Goal: Task Accomplishment & Management: Use online tool/utility

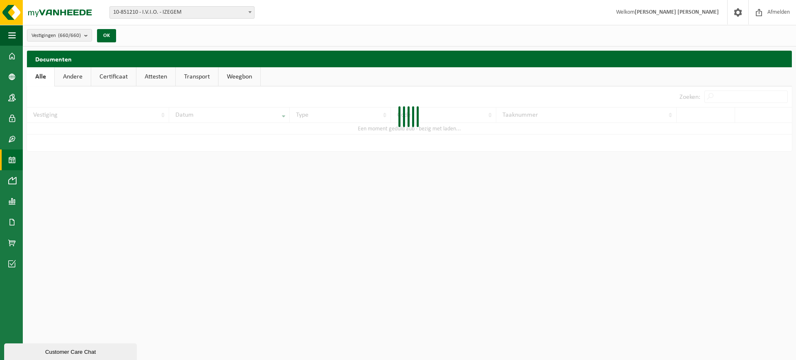
click at [8, 160] on span at bounding box center [11, 159] width 7 height 21
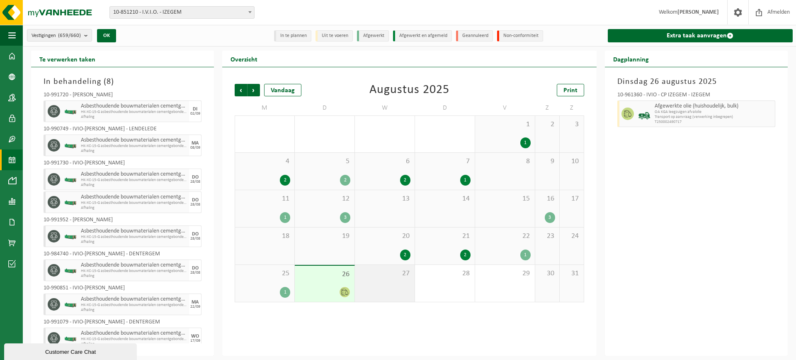
click at [408, 284] on div "27" at bounding box center [385, 283] width 60 height 37
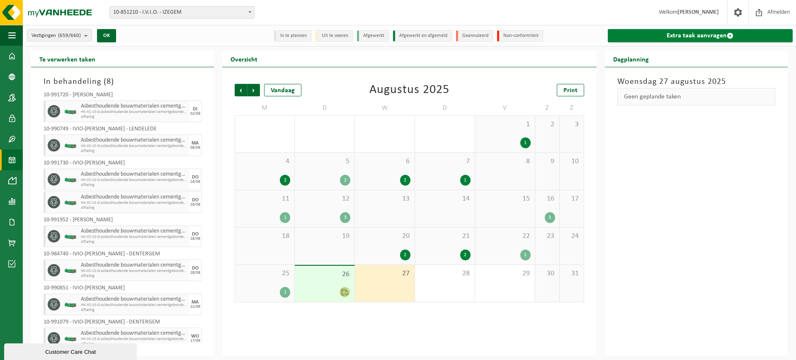
click at [670, 34] on link "Extra taak aanvragen" at bounding box center [700, 35] width 185 height 13
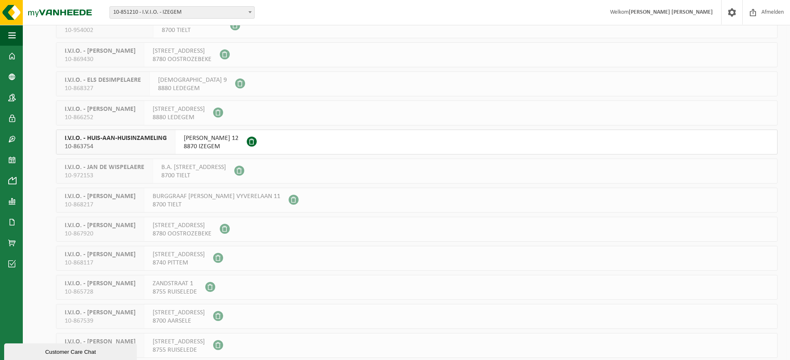
scroll to position [249, 0]
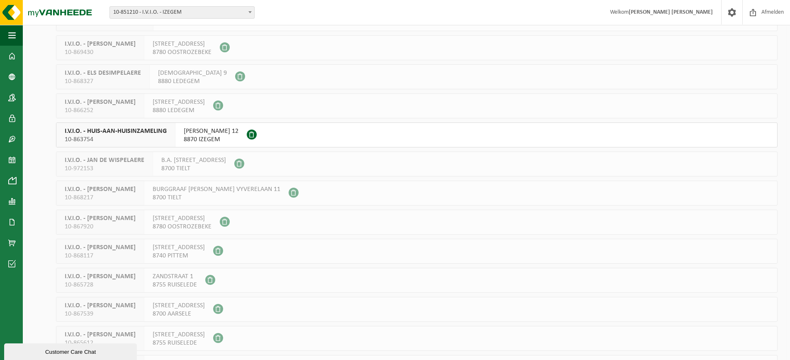
click at [87, 139] on span "10-863754" at bounding box center [116, 139] width 102 height 8
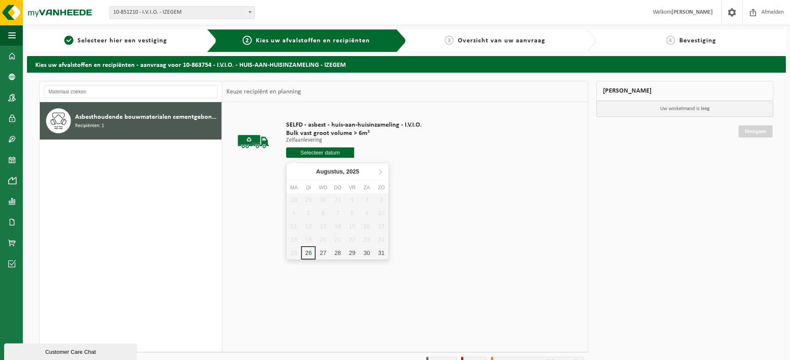
click at [296, 155] on input "text" at bounding box center [320, 152] width 68 height 10
click at [326, 255] on div "27" at bounding box center [323, 252] width 15 height 13
type input "Van 2025-08-27"
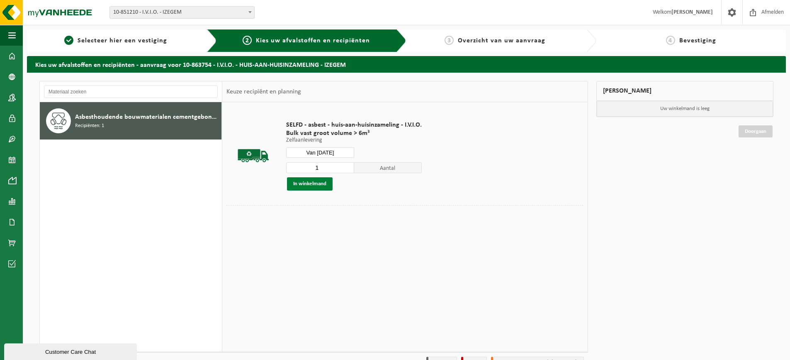
click at [308, 187] on button "In winkelmand" at bounding box center [310, 183] width 46 height 13
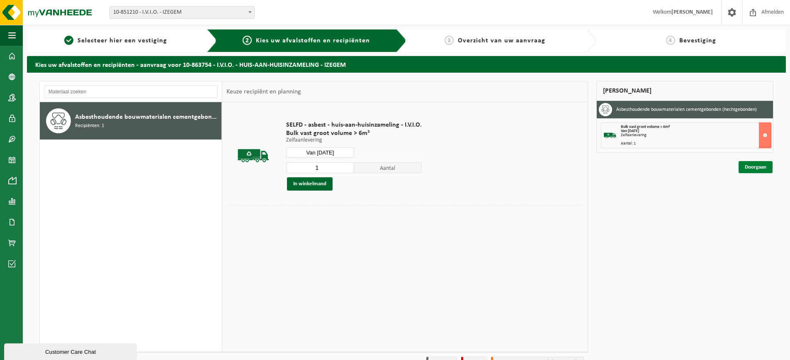
click at [755, 171] on link "Doorgaan" at bounding box center [756, 167] width 34 height 12
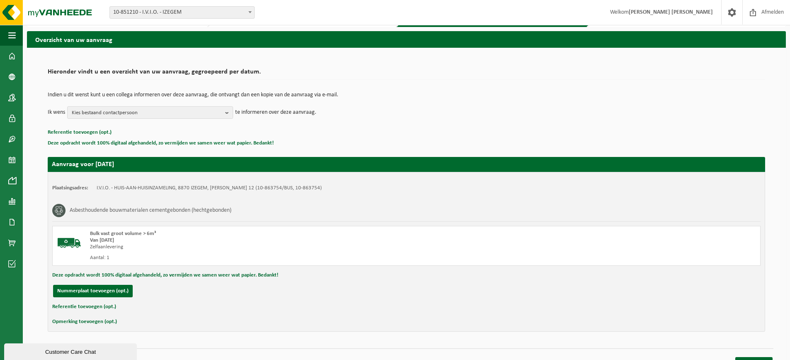
scroll to position [39, 0]
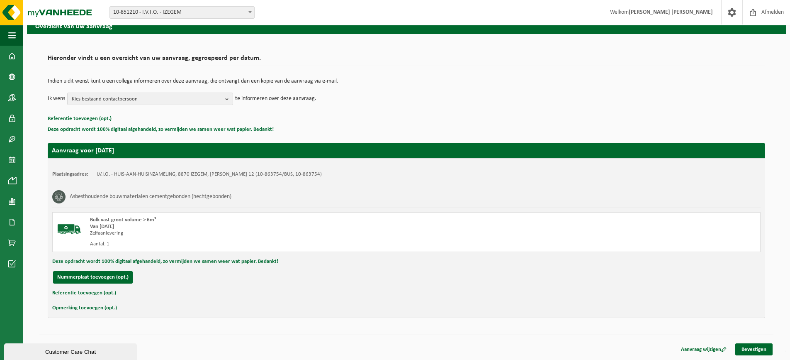
click at [744, 355] on div "Aanvraag wijzigen Bevestigen" at bounding box center [724, 349] width 100 height 12
click at [744, 352] on link "Bevestigen" at bounding box center [754, 349] width 37 height 12
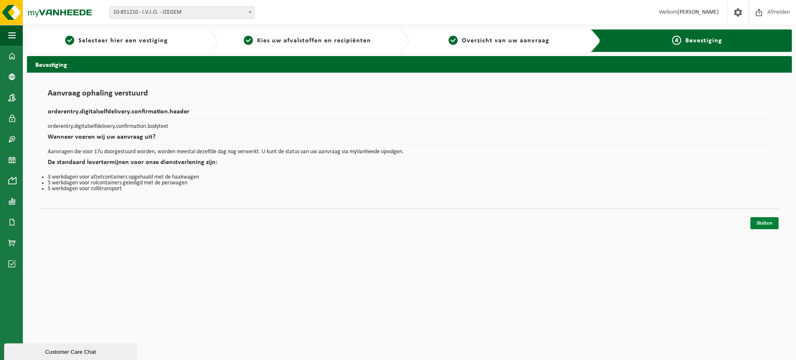
click at [766, 227] on link "Sluiten" at bounding box center [765, 223] width 28 height 12
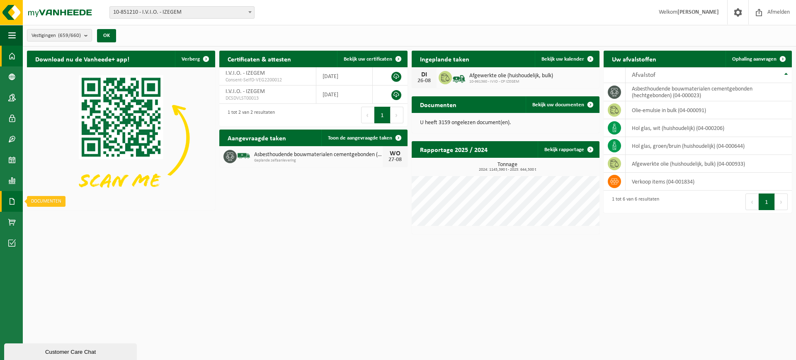
click at [10, 201] on span at bounding box center [11, 201] width 7 height 21
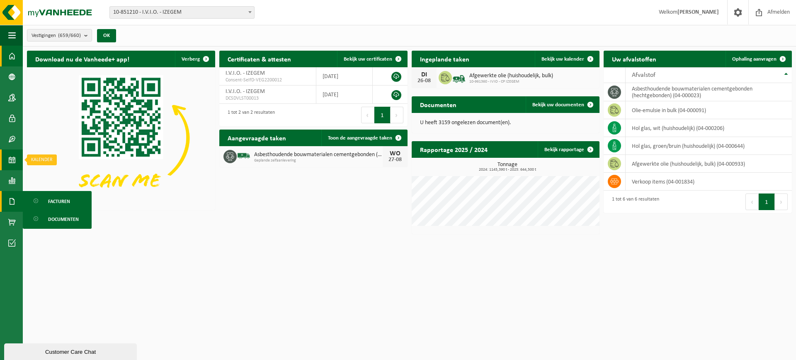
click at [9, 164] on span at bounding box center [11, 159] width 7 height 21
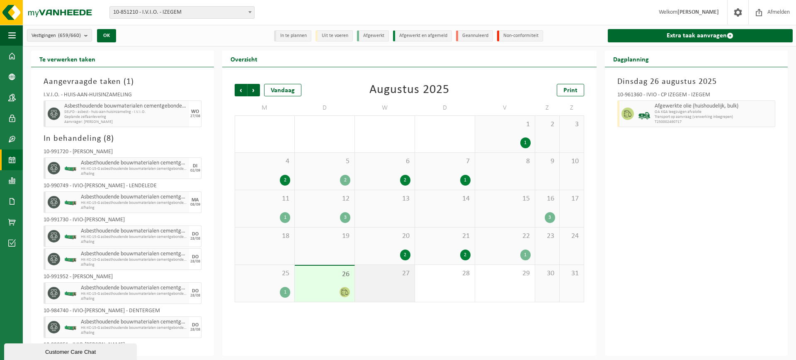
click at [389, 290] on div "27" at bounding box center [385, 283] width 60 height 37
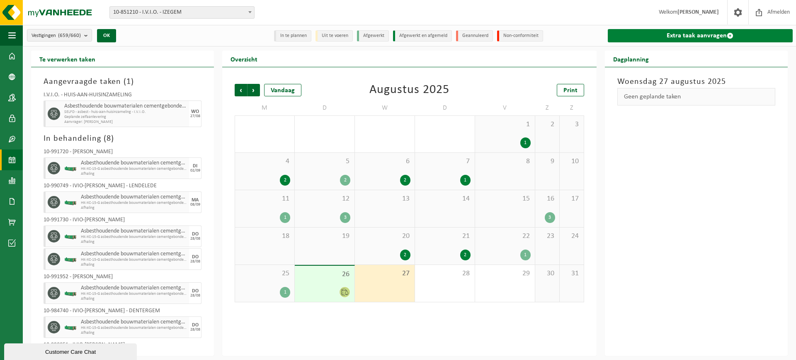
click at [622, 42] on link "Extra taak aanvragen" at bounding box center [700, 35] width 185 height 13
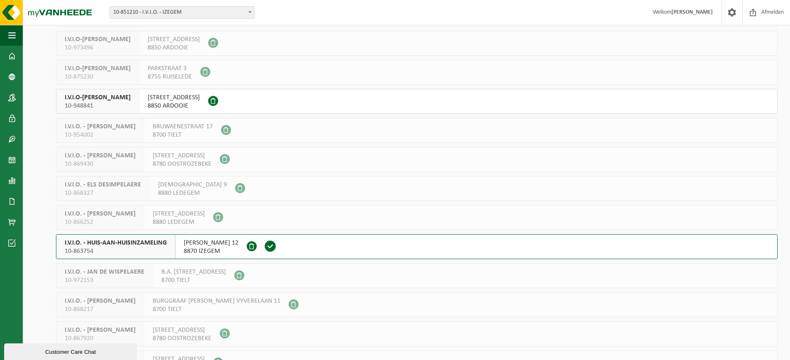
scroll to position [249, 0]
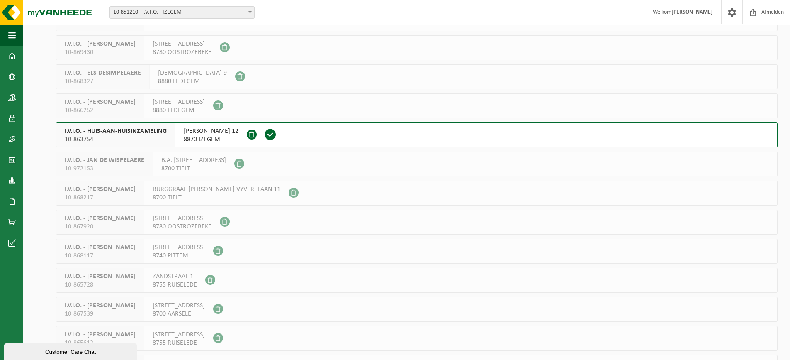
click at [89, 139] on span "10-863754" at bounding box center [116, 139] width 102 height 8
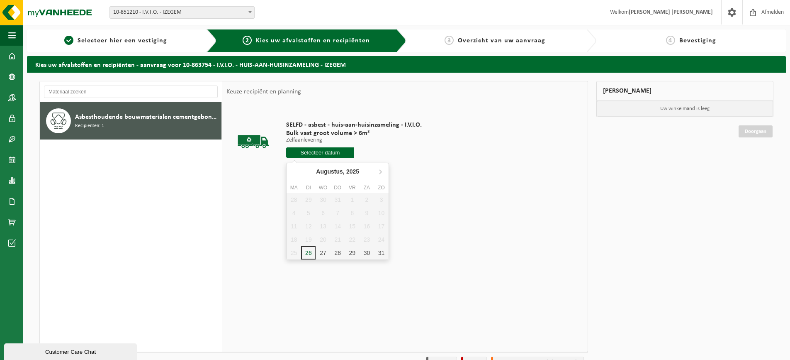
click at [309, 149] on input "text" at bounding box center [320, 152] width 68 height 10
click at [320, 258] on div "27" at bounding box center [323, 252] width 15 height 13
type input "Van [DATE]"
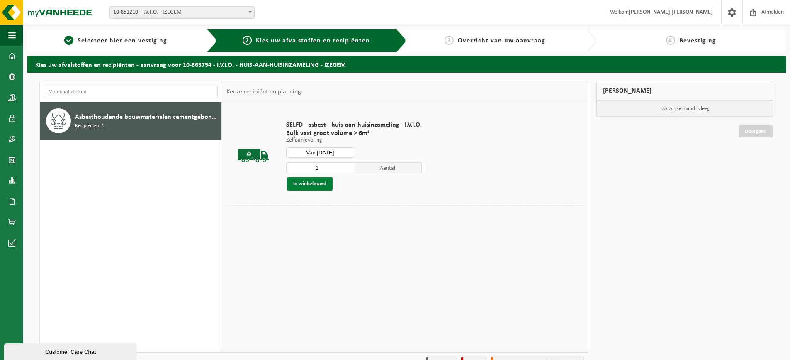
click at [307, 181] on button "In winkelmand" at bounding box center [310, 183] width 46 height 13
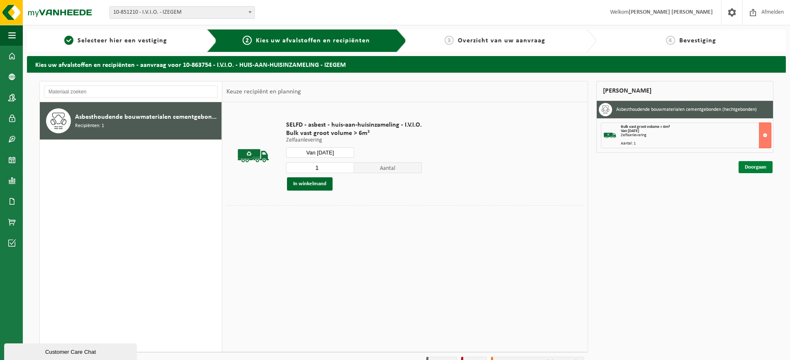
click at [760, 168] on link "Doorgaan" at bounding box center [756, 167] width 34 height 12
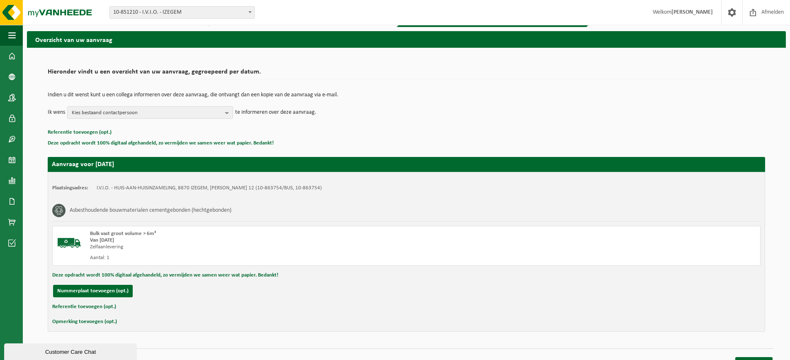
scroll to position [39, 0]
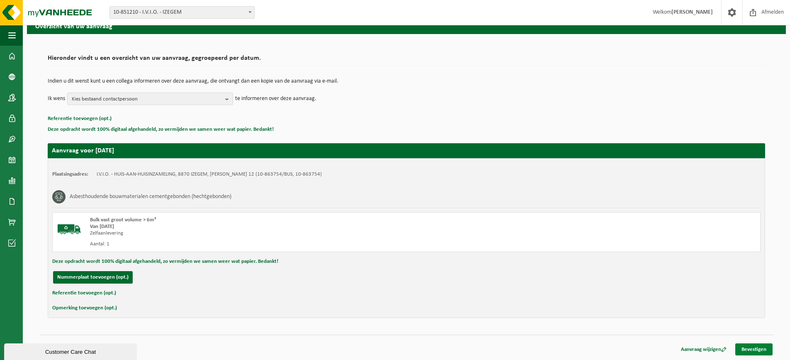
click at [743, 345] on link "Bevestigen" at bounding box center [754, 349] width 37 height 12
